Goal: Task Accomplishment & Management: Manage account settings

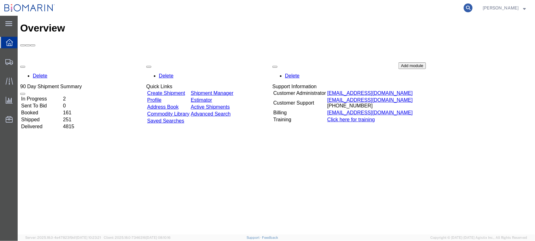
click at [473, 9] on icon at bounding box center [468, 7] width 9 height 9
paste input "BEX23-880"
click at [351, 7] on input "BEX23-880" at bounding box center [368, 7] width 192 height 15
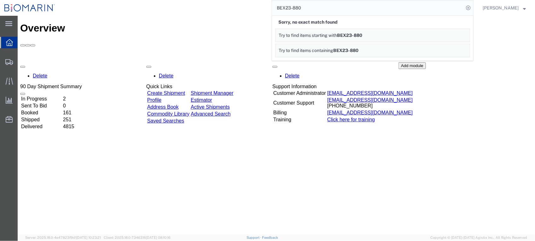
click at [325, 9] on input "BEX23-880" at bounding box center [368, 7] width 192 height 15
click at [272, 3] on div "BEX23-880 Sorry, no exact match found Try to find items starting with BEX23-880…" at bounding box center [266, 8] width 414 height 16
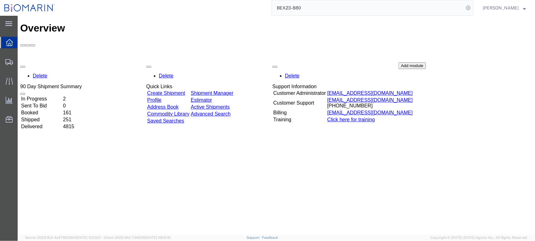
drag, startPoint x: 303, startPoint y: 9, endPoint x: 315, endPoint y: 5, distance: 12.5
click at [304, 8] on input "BEX23-880" at bounding box center [368, 7] width 192 height 15
type input "BEX23880"
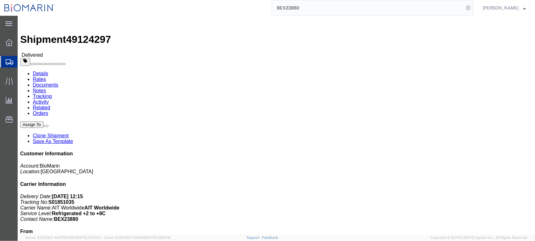
click div "Ship From BIOMARIN PHARMACEUTICAL INC. BIOPHASFO [STREET_ADDRESS][PERSON_NAME] …"
click link "Documents"
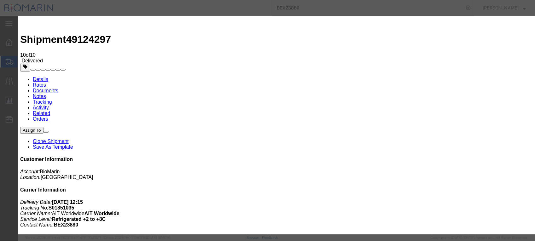
type input "C:\fakepath\S01851035 - X20231110545867.pdf"
select select
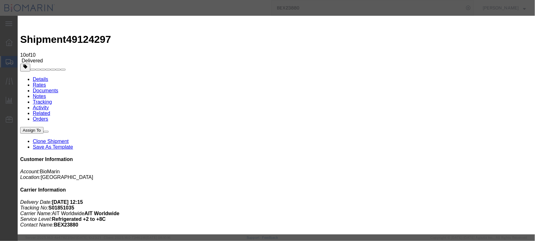
select select
